Goal: Task Accomplishment & Management: Use online tool/utility

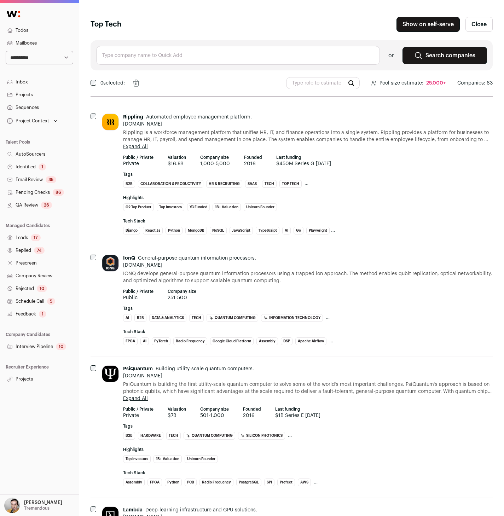
click at [156, 52] on input "text" at bounding box center [238, 55] width 284 height 19
click at [143, 75] on span "ByteDance" at bounding box center [133, 74] width 30 height 7
type input "ByteDance bytedance.com"
click at [129, 54] on input "ByteDance bytedance.com" at bounding box center [238, 55] width 284 height 19
click at [129, 54] on input "ti" at bounding box center [238, 55] width 284 height 19
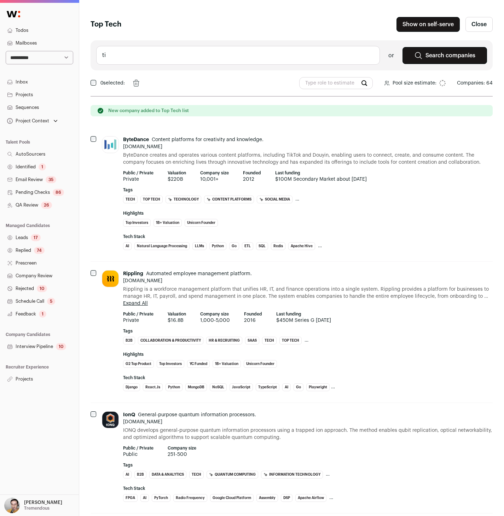
scroll to position [0, 5]
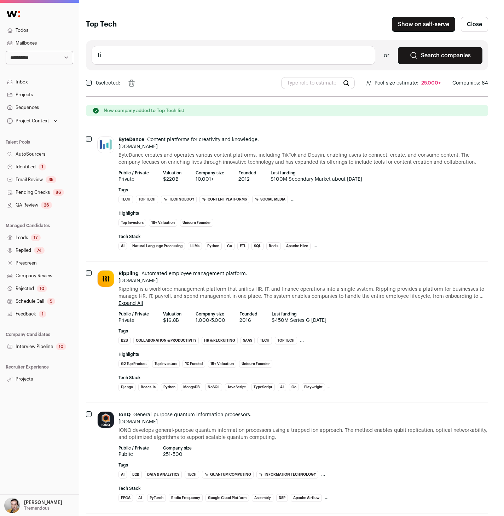
click at [131, 57] on input "ti" at bounding box center [234, 55] width 284 height 19
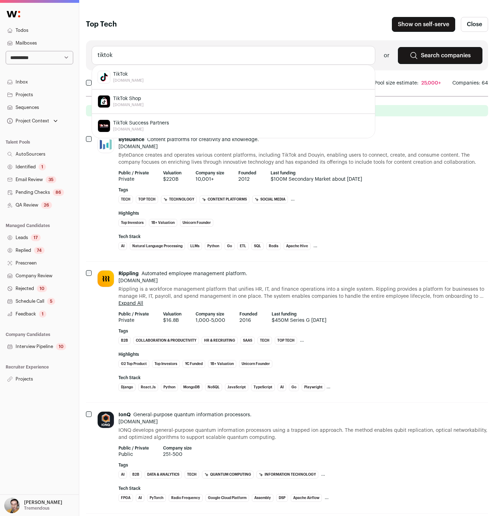
click at [150, 77] on div "TikTok tiktok.com" at bounding box center [234, 77] width 272 height 13
type input "TikTok tiktok.com"
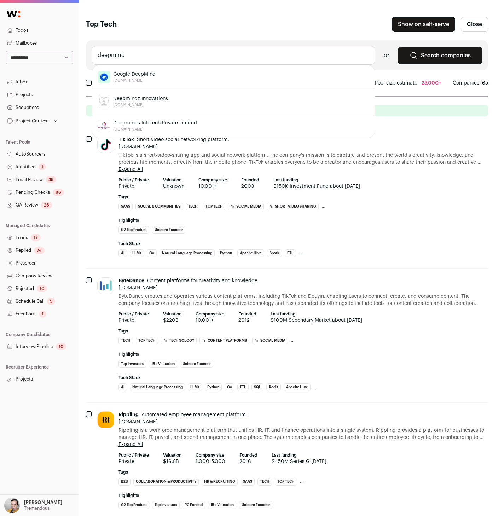
click at [158, 74] on div "Google DeepMind deepmind.google" at bounding box center [234, 77] width 272 height 13
type input "Google DeepMind deepmind.google"
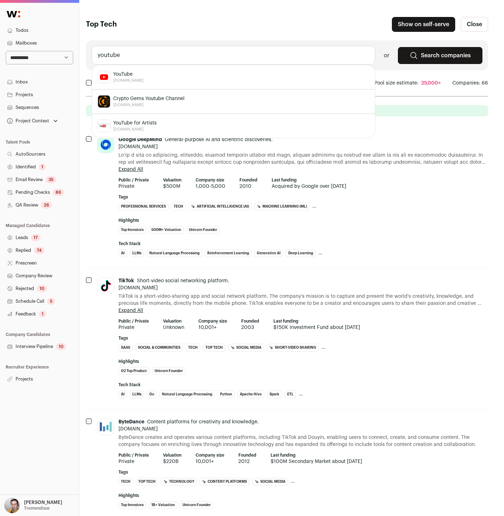
click at [129, 71] on span "YouTube" at bounding box center [128, 74] width 30 height 7
type input "YouTube youtube.com"
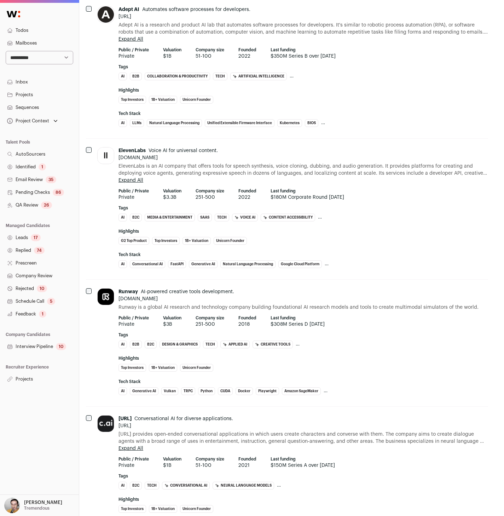
scroll to position [3495, 5]
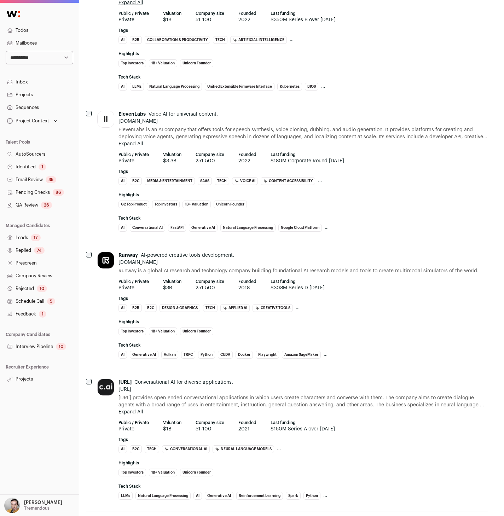
click at [42, 376] on link "Projects" at bounding box center [39, 379] width 79 height 13
click at [27, 383] on link "Projects" at bounding box center [39, 379] width 79 height 13
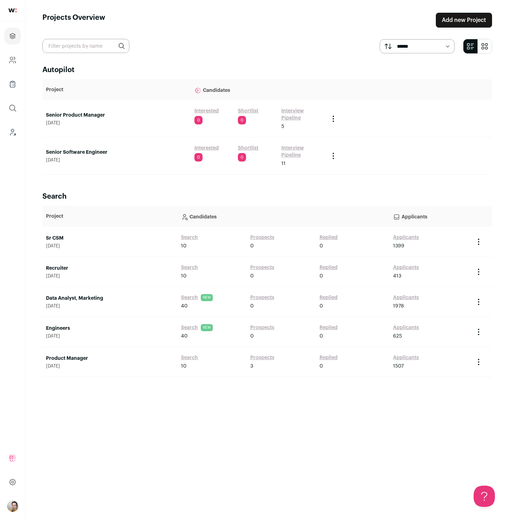
click at [93, 154] on link "Senior Software Engineer" at bounding box center [116, 152] width 141 height 7
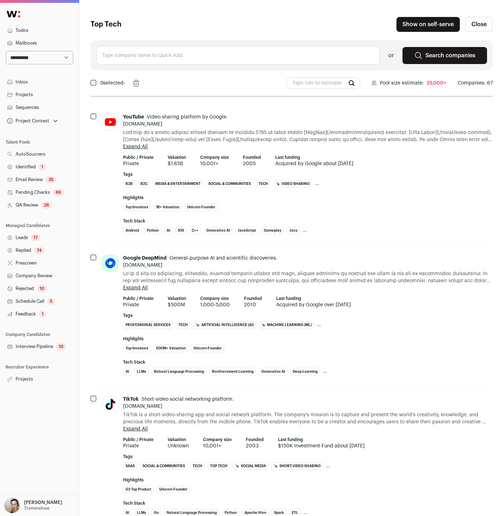
click at [151, 56] on input "text" at bounding box center [238, 55] width 284 height 19
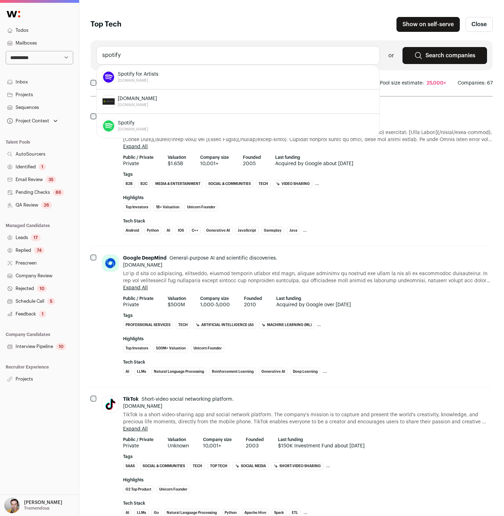
click at [148, 124] on div "Spotify [DOMAIN_NAME]" at bounding box center [238, 126] width 272 height 13
type input "Spotify [DOMAIN_NAME]"
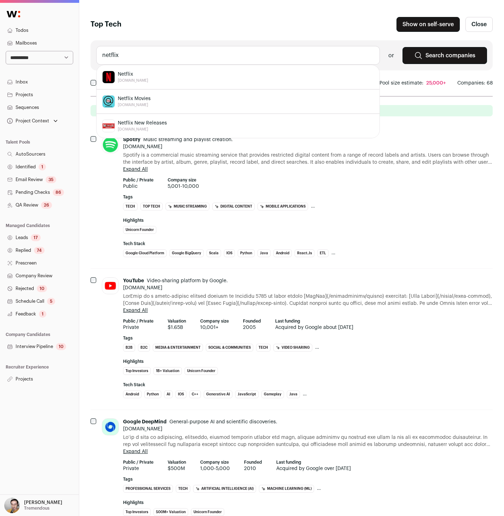
click at [149, 80] on div "Netflix [DOMAIN_NAME]" at bounding box center [238, 77] width 272 height 13
type input "Netflix [DOMAIN_NAME]"
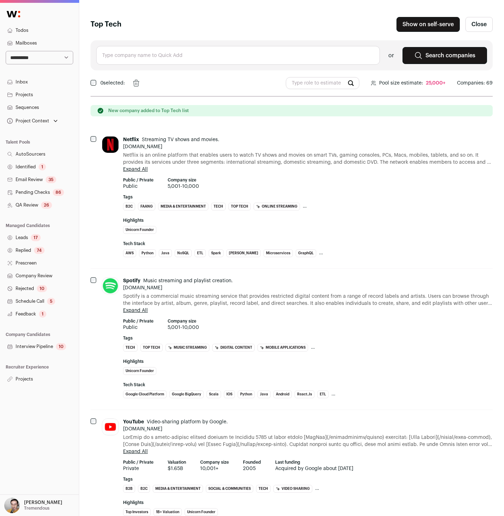
click at [126, 54] on input "text" at bounding box center [238, 55] width 284 height 19
click at [138, 74] on span "Stability AI" at bounding box center [130, 74] width 25 height 7
type input "Stability AI [URL]"
click at [134, 53] on input "Stability AI [URL]" at bounding box center [238, 55] width 284 height 19
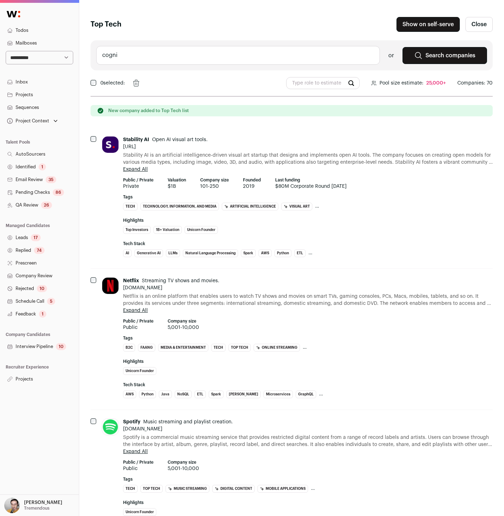
click at [131, 64] on input "cogni" at bounding box center [238, 55] width 284 height 19
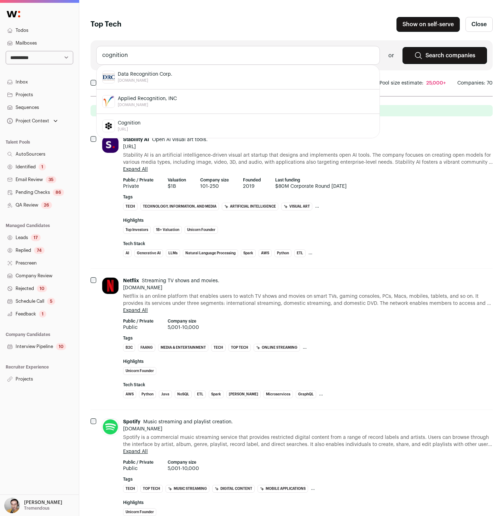
click at [156, 125] on div "Cognition [URL]" at bounding box center [238, 126] width 272 height 13
type input "Cognition [URL]"
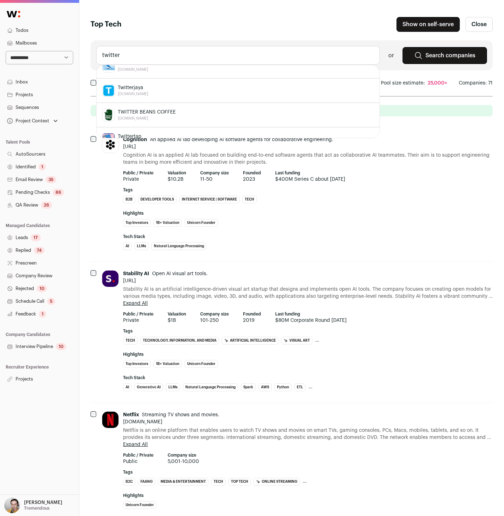
scroll to position [126, 0]
type input "[DOMAIN_NAME]"
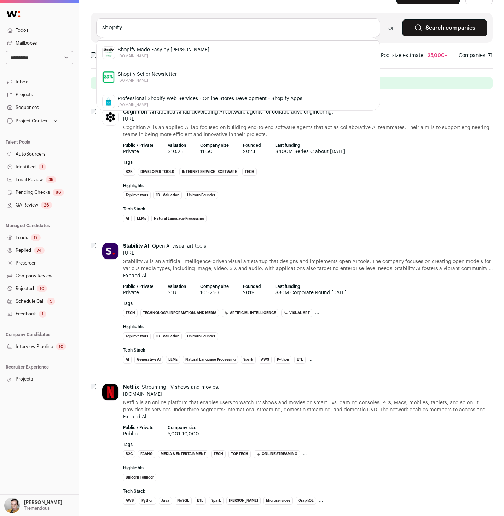
scroll to position [0, 0]
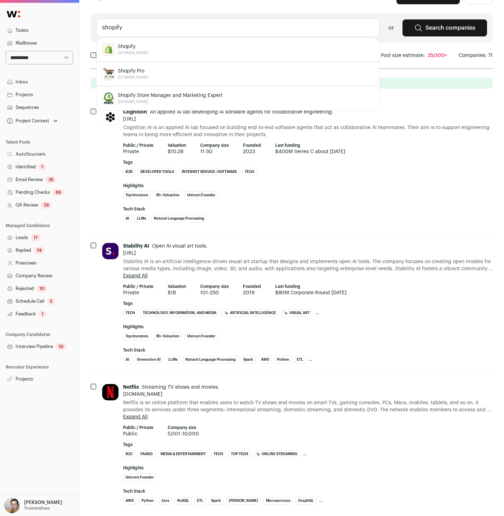
click at [140, 51] on div "Shopify [DOMAIN_NAME]" at bounding box center [238, 49] width 272 height 13
type input "Shopify [DOMAIN_NAME]"
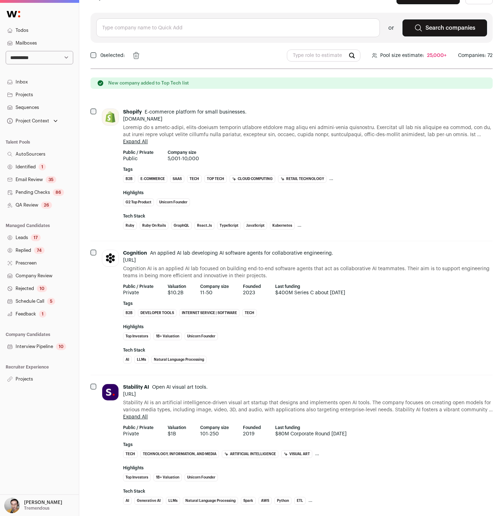
paste input "Midjourney"
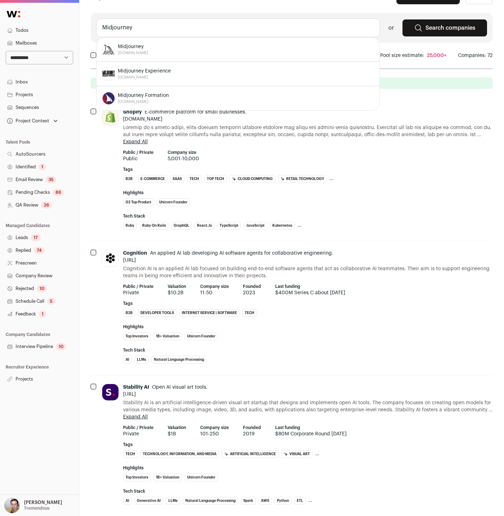
click at [160, 49] on div "Midjourney [DOMAIN_NAME]" at bounding box center [238, 49] width 272 height 13
type input "Midjourney [DOMAIN_NAME]"
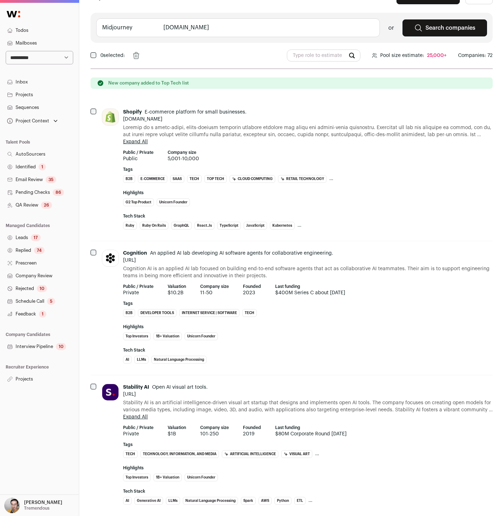
click at [135, 28] on input "Midjourney [DOMAIN_NAME]" at bounding box center [238, 27] width 284 height 19
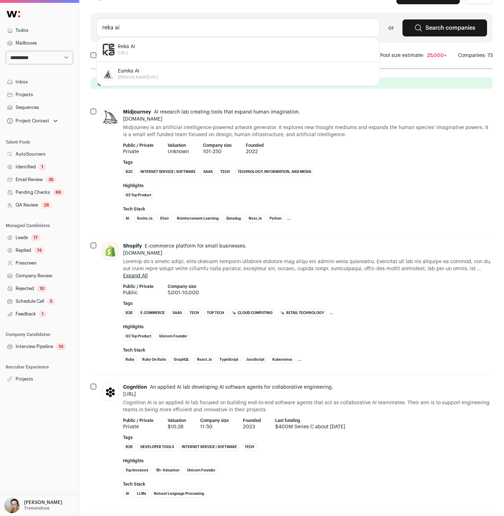
click at [145, 47] on div "Reka AI [URL]" at bounding box center [238, 49] width 272 height 13
type input "Reka AI [URL]"
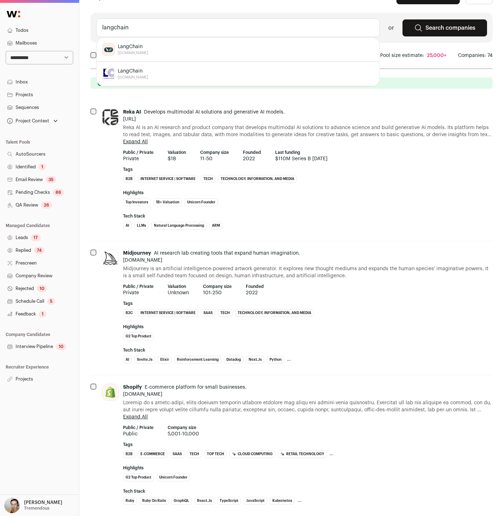
click at [159, 51] on div "LangChain [DOMAIN_NAME]" at bounding box center [238, 49] width 272 height 13
type input "LangChain [DOMAIN_NAME]"
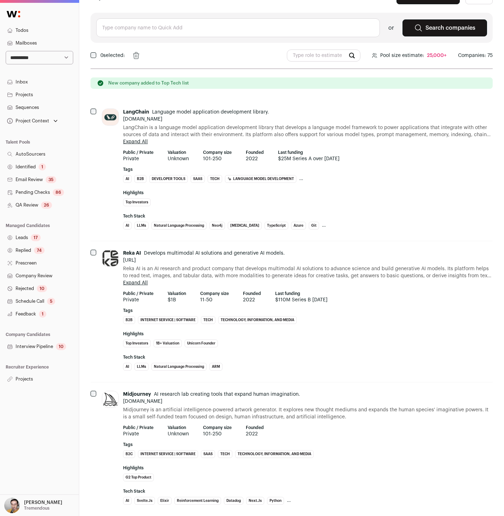
paste input "PlanetScale"
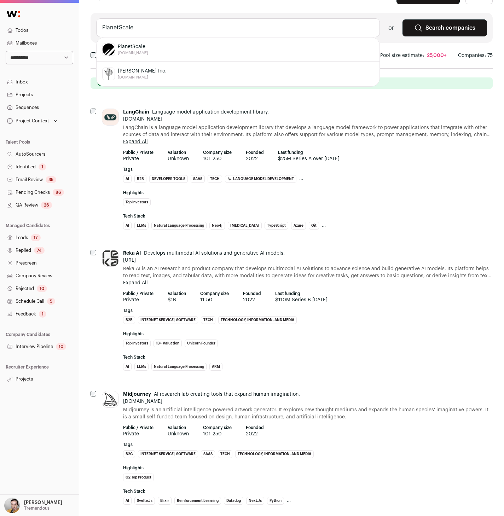
click at [152, 47] on div "PlanetScale [DOMAIN_NAME]" at bounding box center [238, 49] width 272 height 13
type input "PlanetScale [DOMAIN_NAME]"
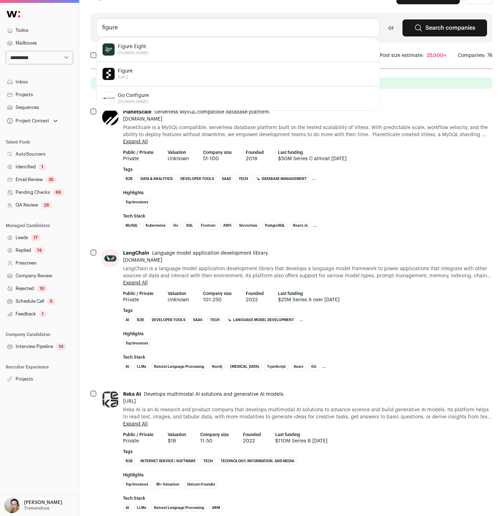
click at [139, 72] on div "Figure [URL]" at bounding box center [238, 74] width 272 height 13
type input "Figure [URL]"
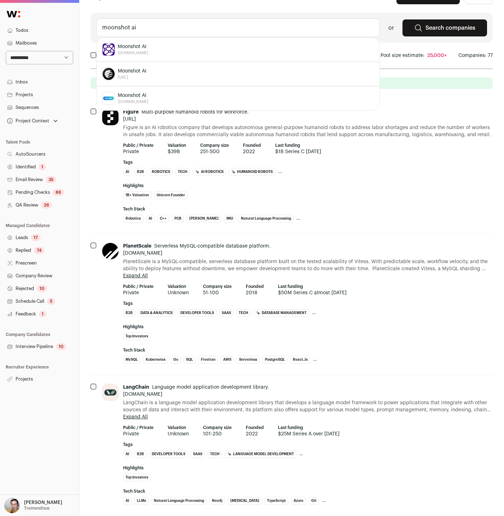
type input "moonshot ai"
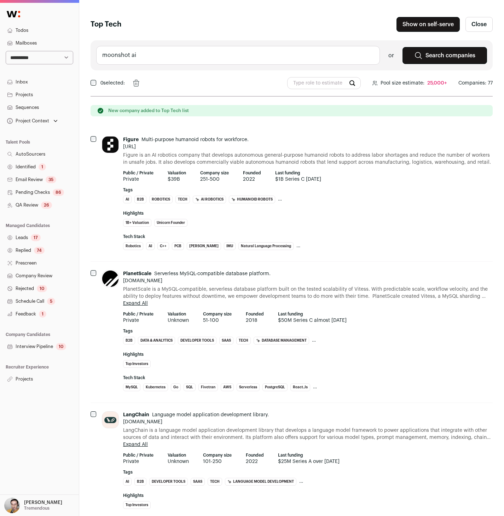
click at [159, 60] on input "moonshot ai" at bounding box center [238, 55] width 284 height 19
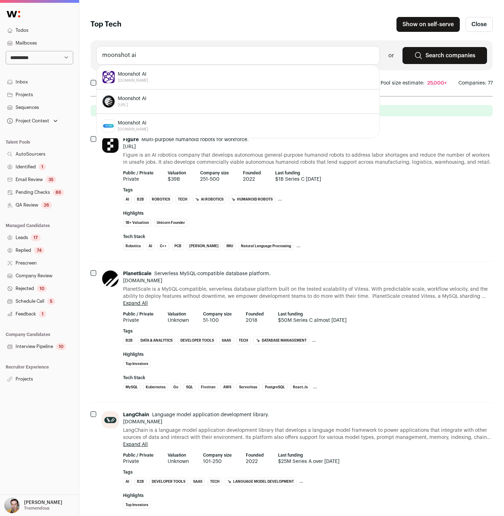
click at [160, 97] on div "Moonshot AI moonshot.ai" at bounding box center [238, 101] width 272 height 13
type input "Moonshot AI moonshot.ai"
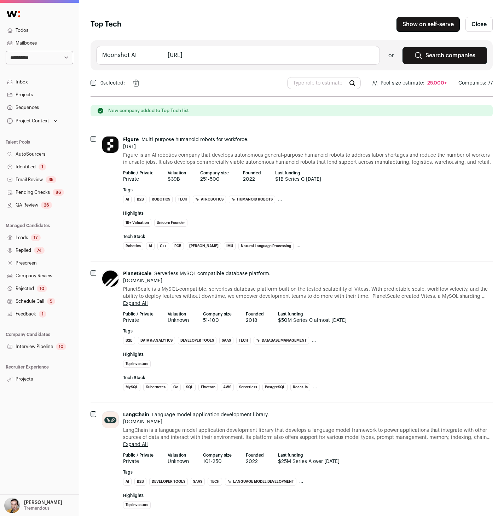
click at [139, 54] on input "Moonshot AI moonshot.ai" at bounding box center [238, 55] width 284 height 19
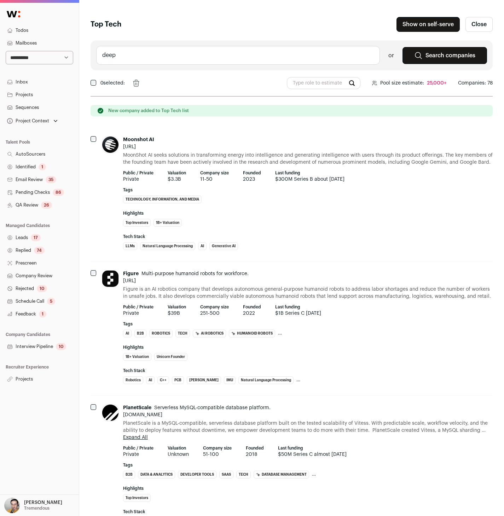
click at [139, 54] on input "deep" at bounding box center [238, 55] width 284 height 19
paste input "Celestial AI"
click at [144, 78] on div "Celestial AI celestial.ai" at bounding box center [238, 77] width 272 height 13
type input "Celestial AI celestial.ai"
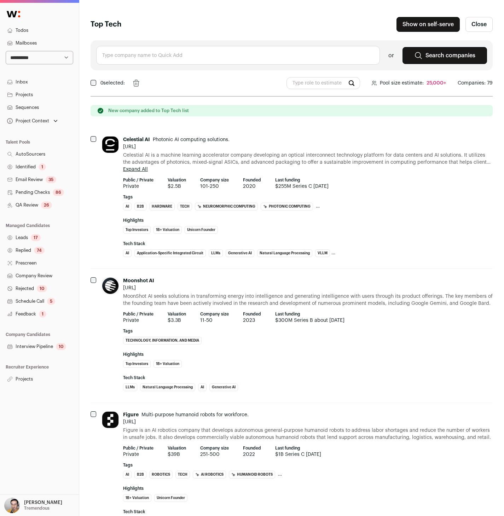
click at [94, 185] on div "Celestial AI Photonic AI computing solutions. celestial.ai Celestial AI is a ma…" at bounding box center [292, 198] width 402 height 141
